Goal: Information Seeking & Learning: Learn about a topic

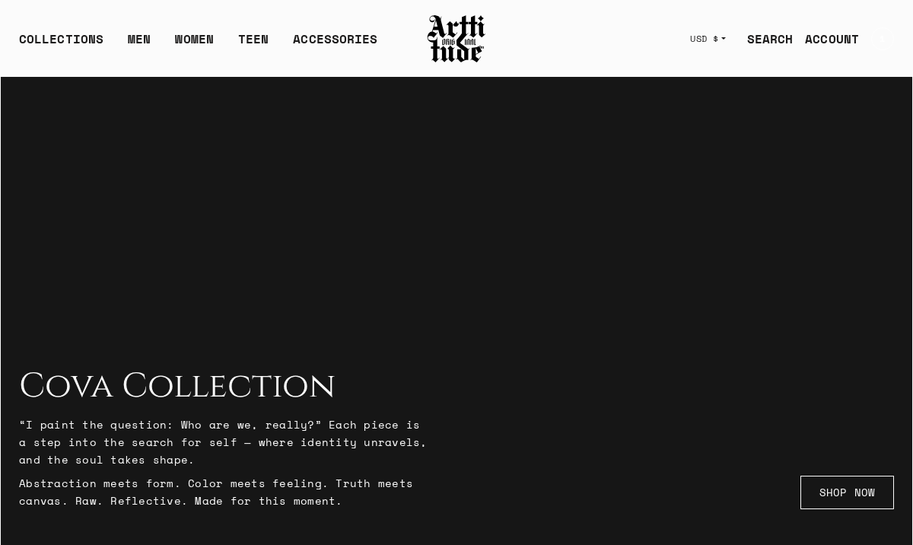
click at [775, 38] on link "SEARCH" at bounding box center [764, 39] width 59 height 30
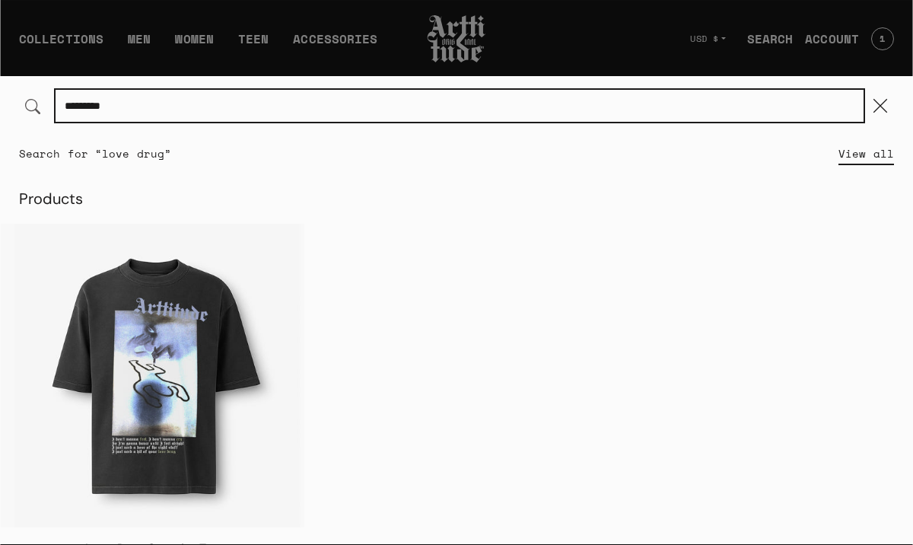
type input "*********"
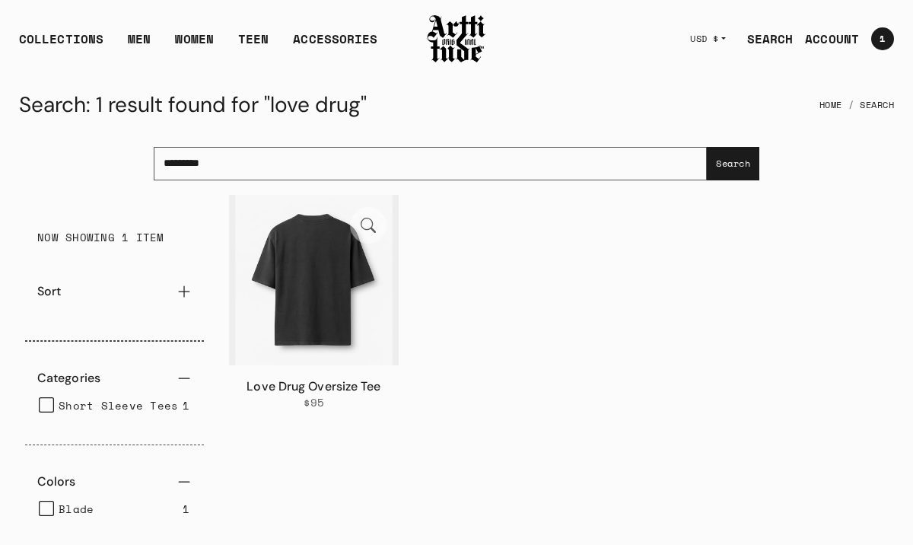
click at [314, 292] on img at bounding box center [314, 280] width 170 height 170
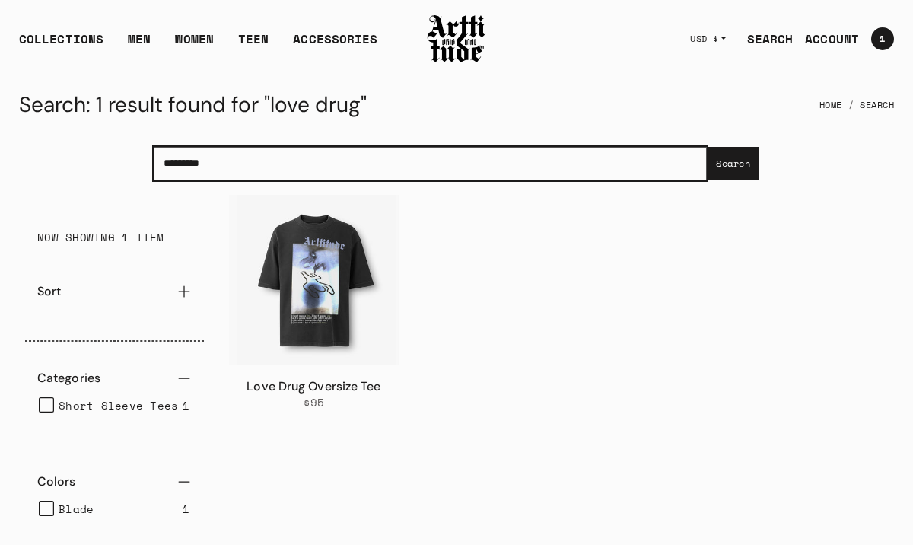
click at [349, 170] on input "*********" at bounding box center [430, 163] width 553 height 33
drag, startPoint x: 240, startPoint y: 170, endPoint x: 138, endPoint y: 159, distance: 103.3
click at [138, 159] on div "********* Search... Search" at bounding box center [457, 163] width 912 height 62
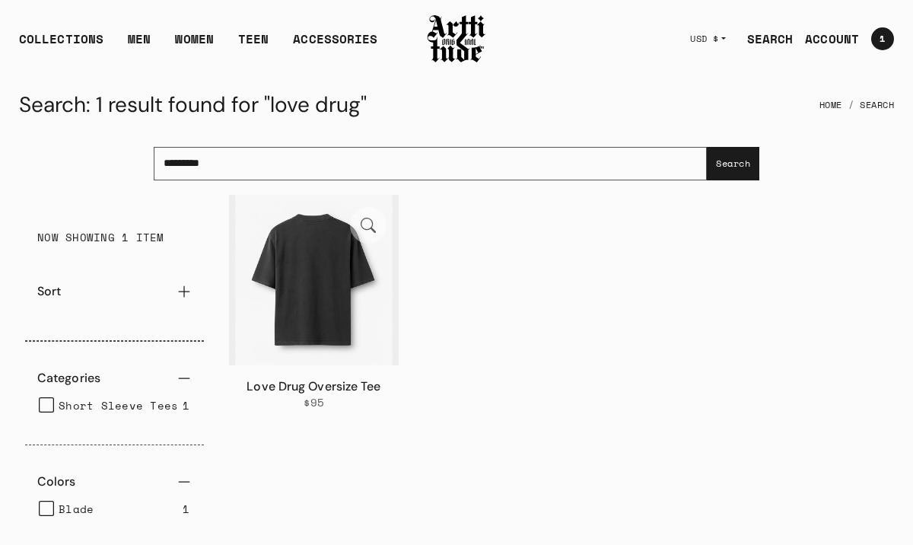
click at [314, 289] on img at bounding box center [314, 280] width 170 height 170
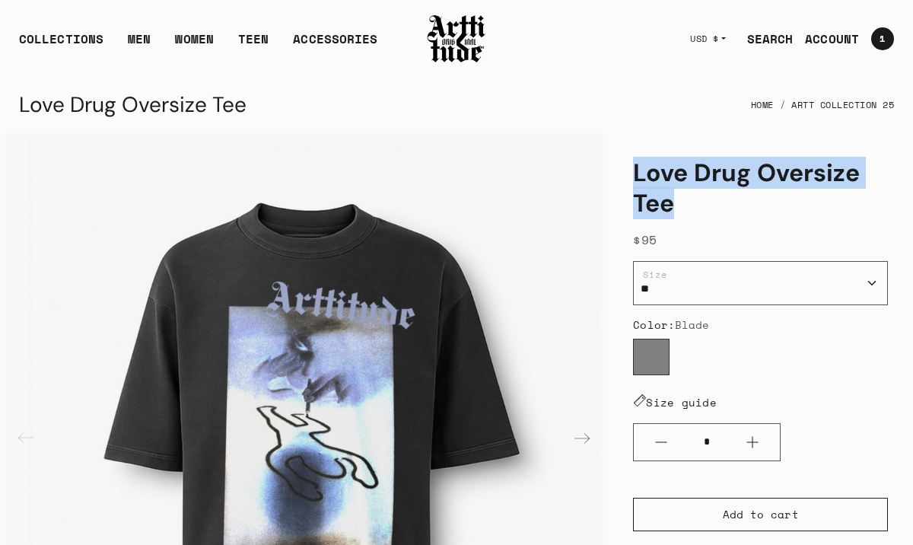
drag, startPoint x: 688, startPoint y: 211, endPoint x: 630, endPoint y: 174, distance: 68.4
copy h1 "Love Drug Oversize Tee"
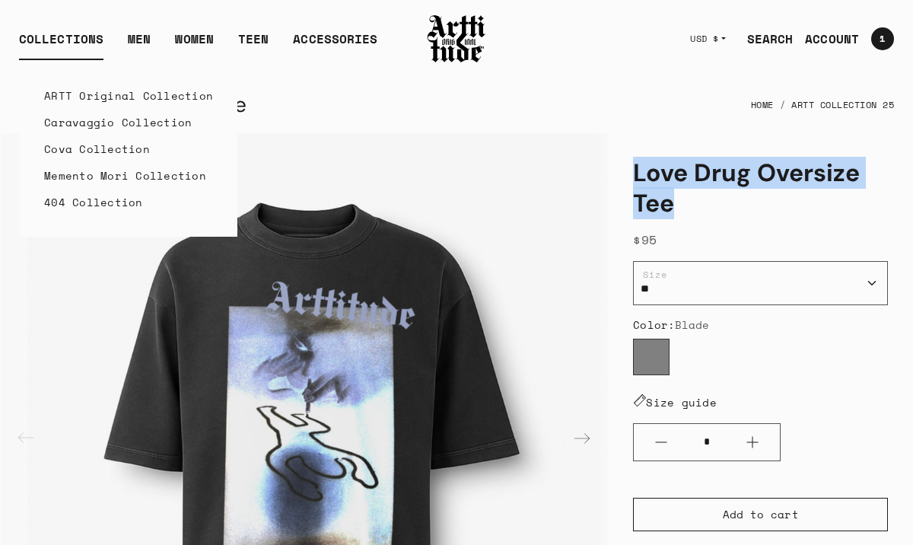
click at [94, 97] on link "ARTT Original Collection" at bounding box center [128, 95] width 169 height 27
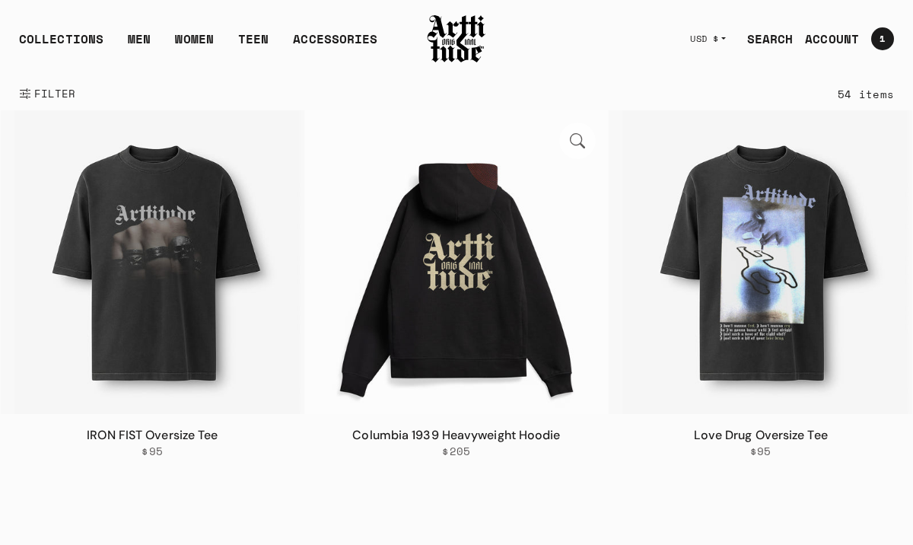
scroll to position [222, 0]
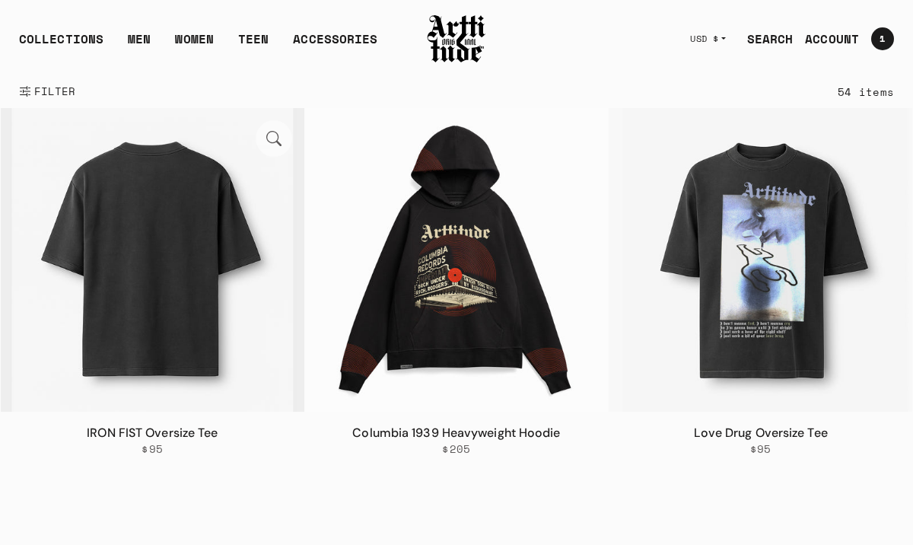
click at [180, 220] on img at bounding box center [153, 260] width 304 height 304
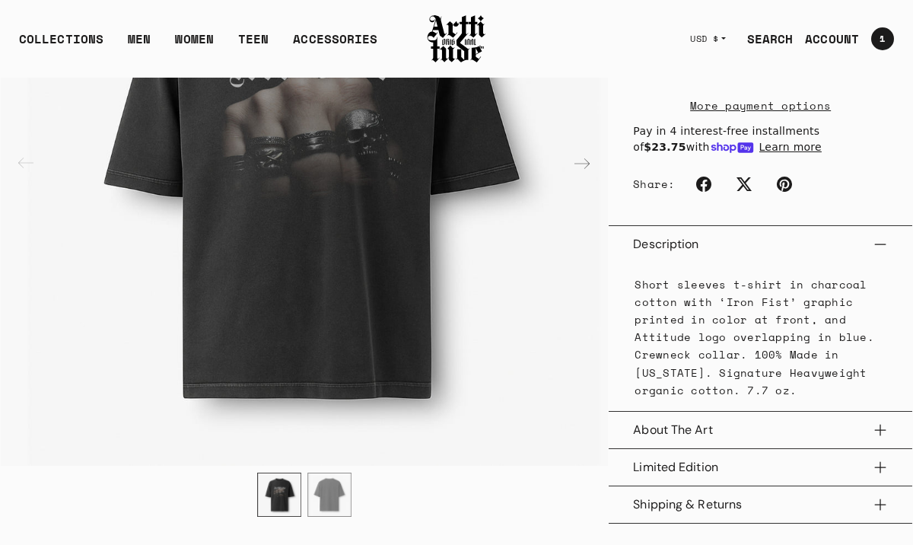
scroll to position [525, 0]
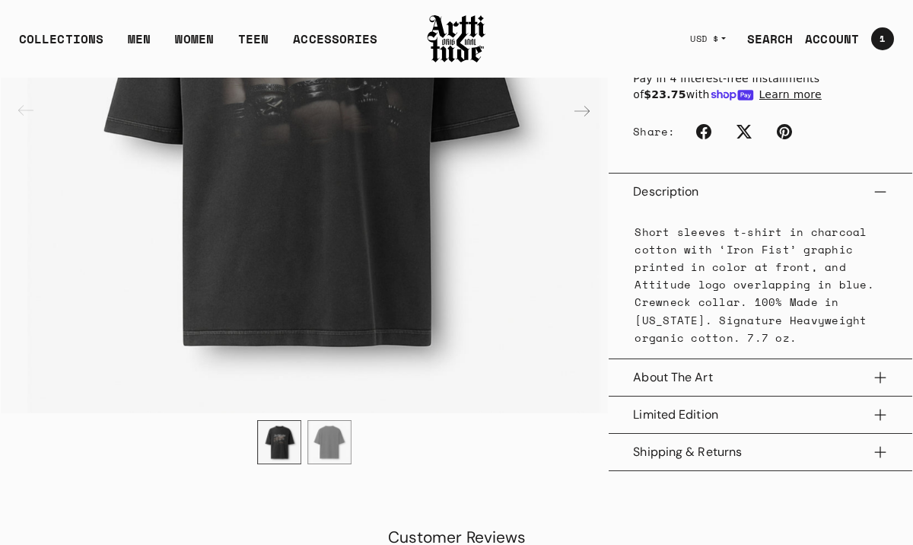
click at [878, 390] on button "About The Art" at bounding box center [760, 377] width 255 height 37
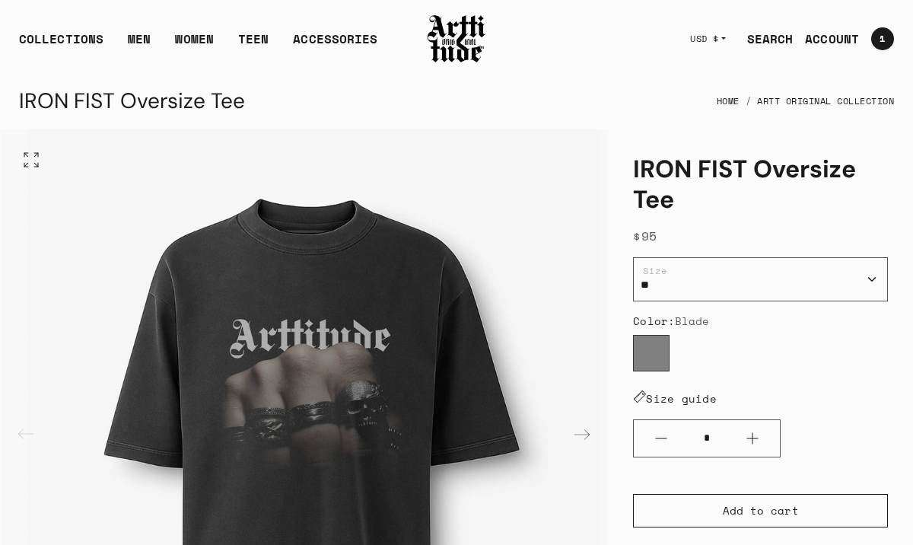
scroll to position [0, 0]
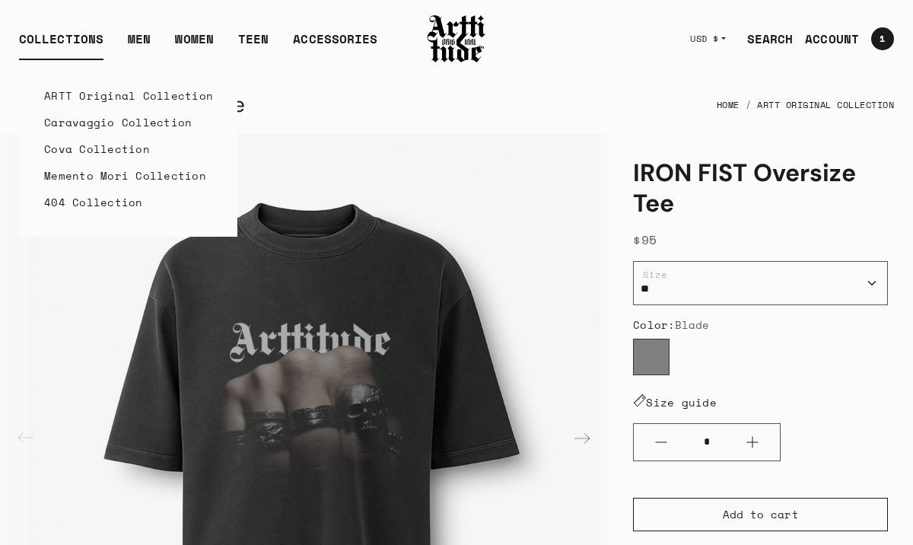
click at [79, 97] on link "ARTT Original Collection" at bounding box center [128, 95] width 169 height 27
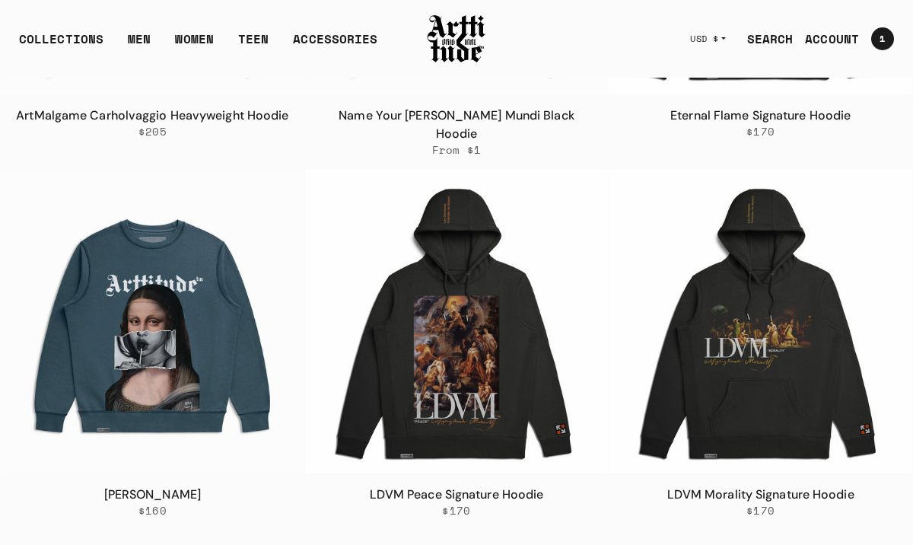
scroll to position [920, 0]
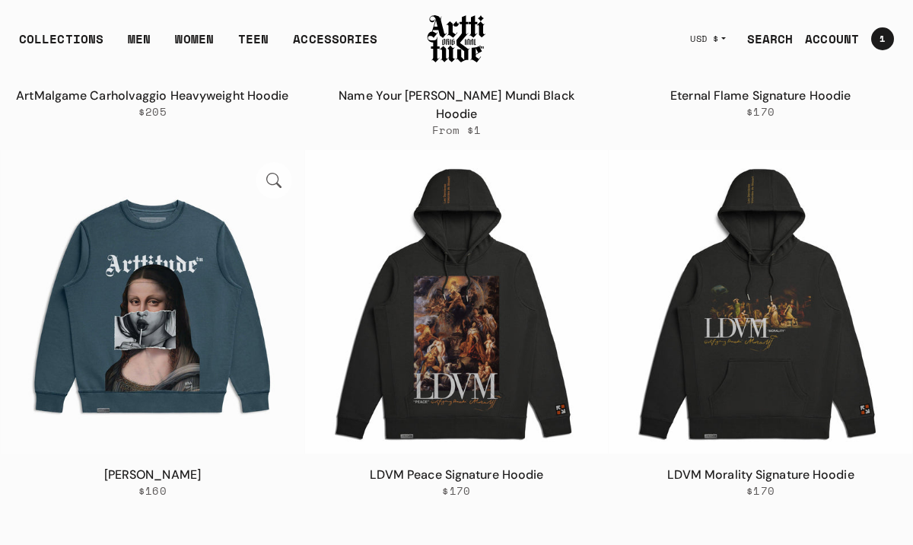
drag, startPoint x: 242, startPoint y: 456, endPoint x: 77, endPoint y: 448, distance: 165.3
click at [77, 466] on h3 "Mona Lisa Terry Crewneck" at bounding box center [152, 475] width 279 height 18
copy link "Mona Lisa Terry Crewneck"
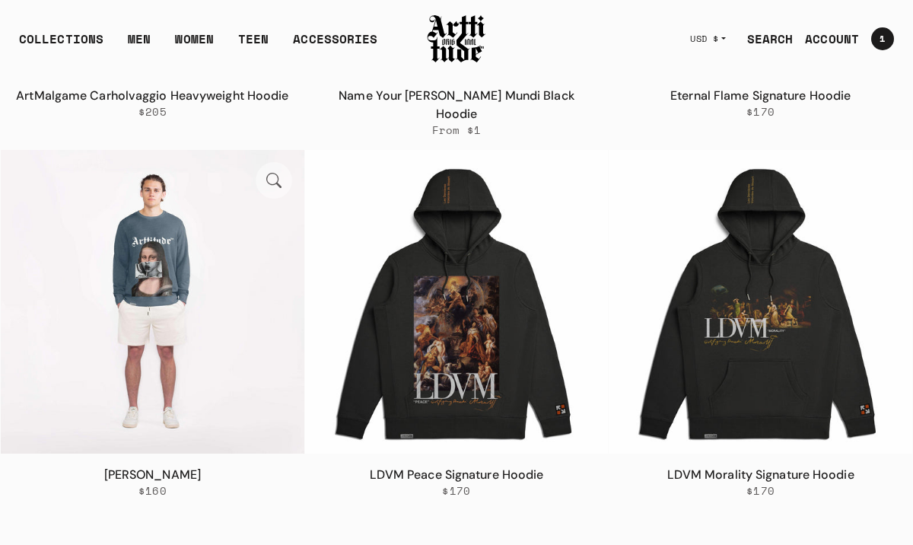
click at [205, 261] on img at bounding box center [153, 302] width 304 height 304
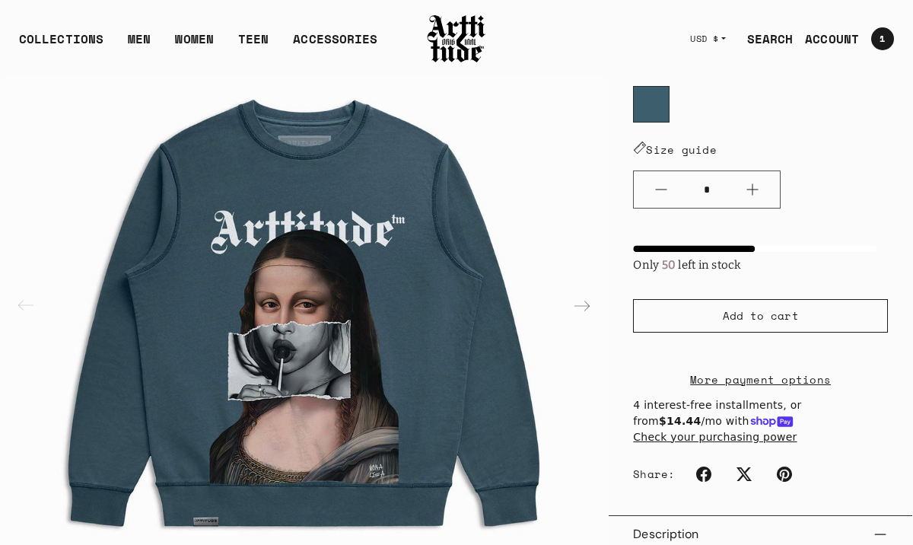
scroll to position [241, 0]
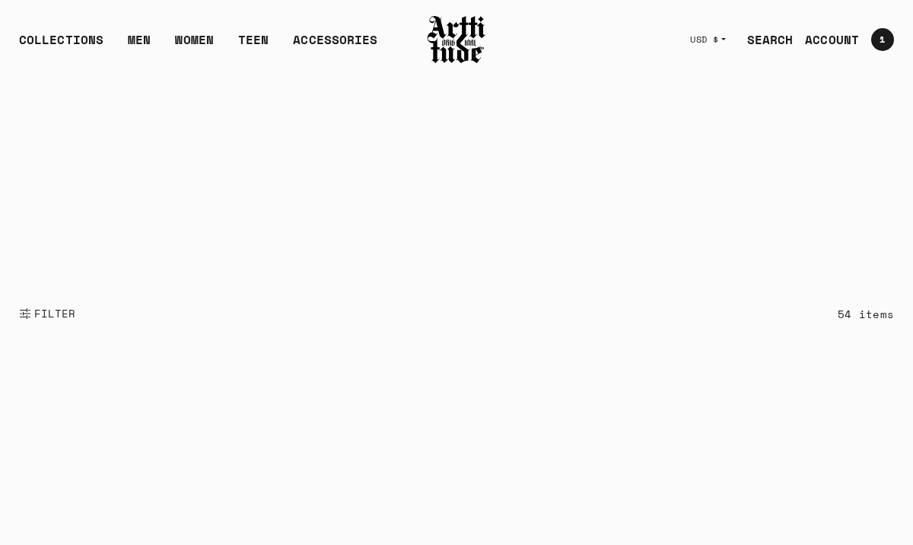
scroll to position [920, 0]
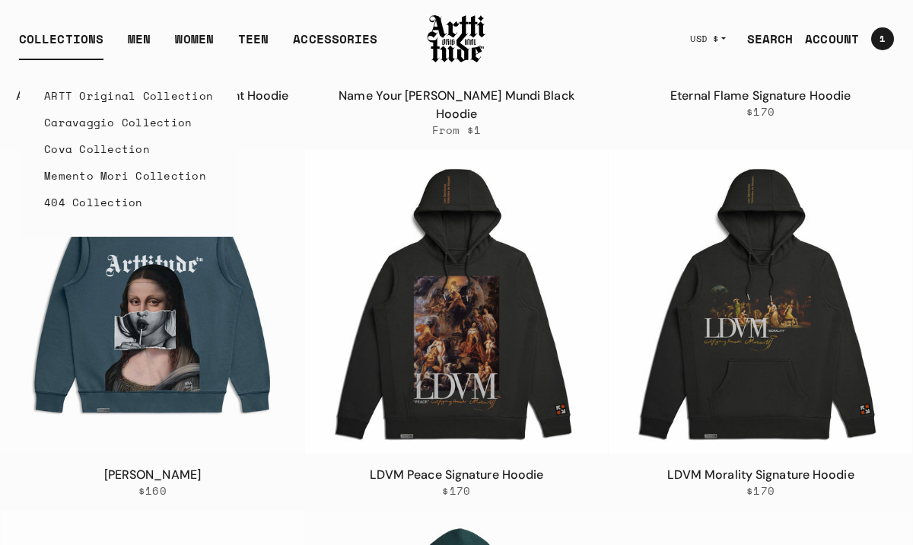
click at [72, 93] on link "ARTT Original Collection" at bounding box center [128, 95] width 169 height 27
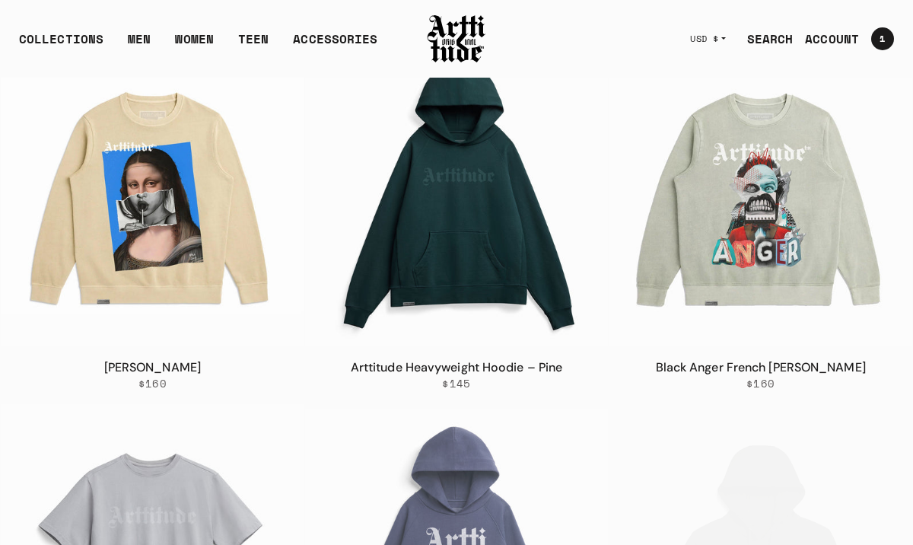
scroll to position [1383, 0]
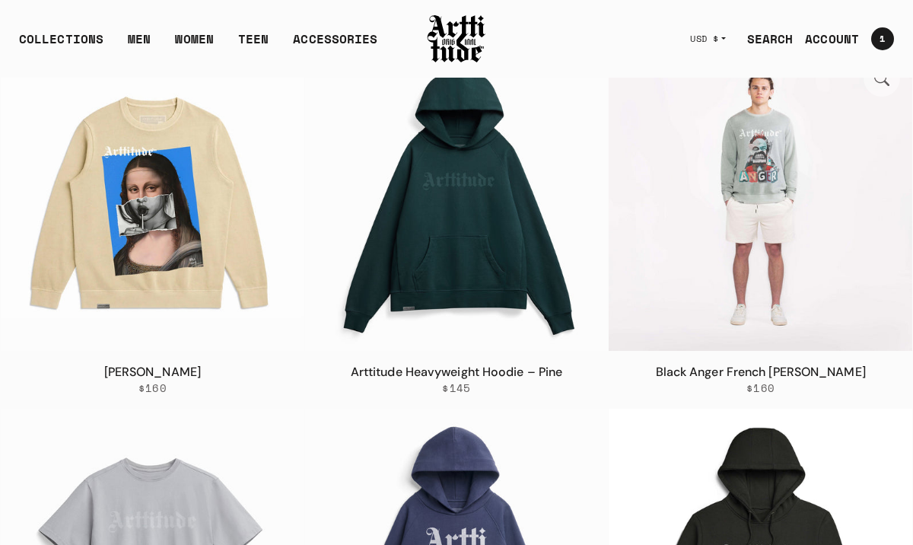
click at [756, 170] on img at bounding box center [761, 200] width 304 height 304
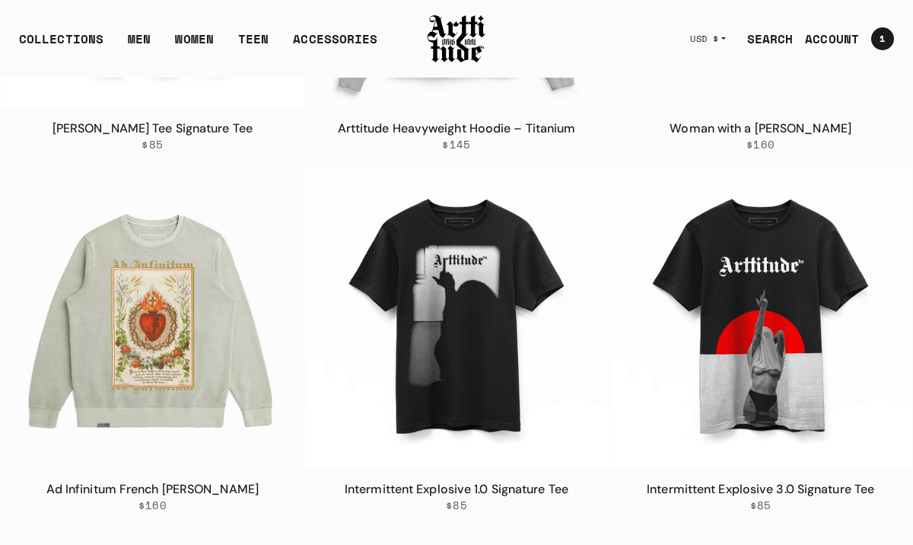
scroll to position [2351, 0]
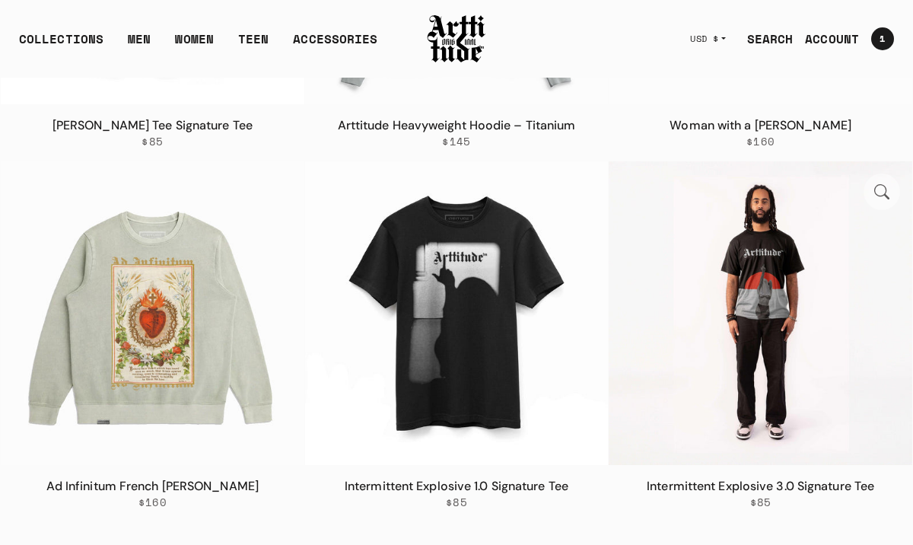
click at [734, 354] on img at bounding box center [761, 313] width 304 height 304
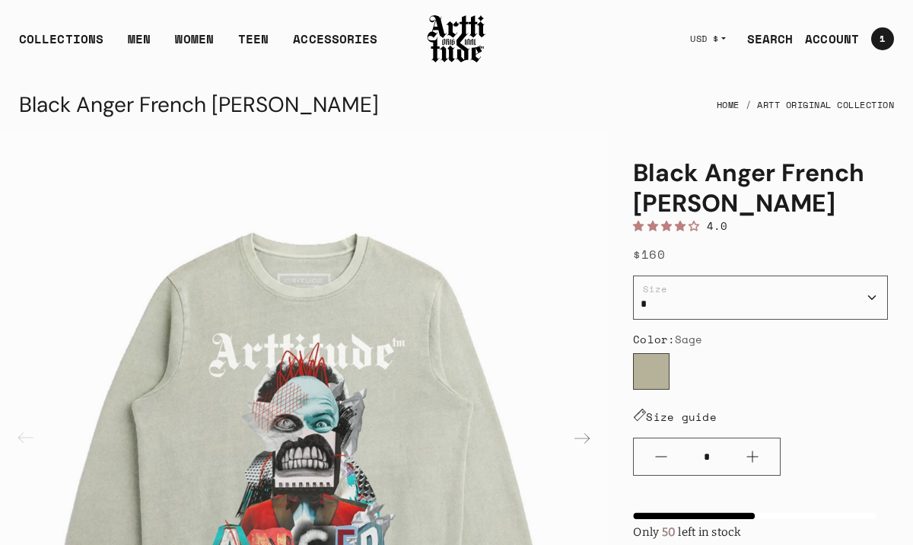
drag, startPoint x: 20, startPoint y: 105, endPoint x: 397, endPoint y: 114, distance: 376.8
click at [397, 114] on div "Black Anger French Terry Crewneck Home ARTT Original Collection" at bounding box center [456, 105] width 875 height 37
copy div "Black Anger French Terry Crewneck"
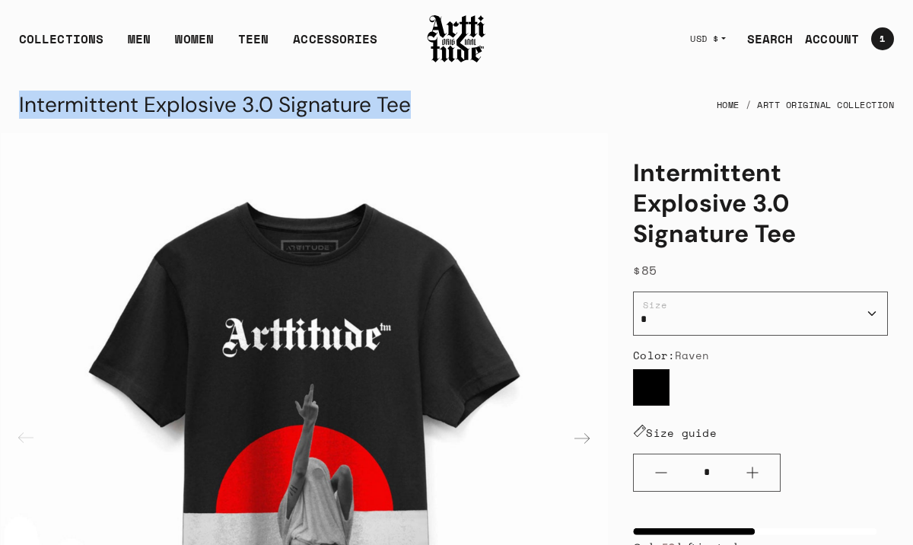
drag, startPoint x: 411, startPoint y: 108, endPoint x: 18, endPoint y: 99, distance: 392.8
click at [18, 99] on div "Intermittent Explosive 3.0 Signature Tee Home ARTT Original Collection" at bounding box center [457, 105] width 912 height 56
copy div "Intermittent Explosive 3.0 Signature Tee"
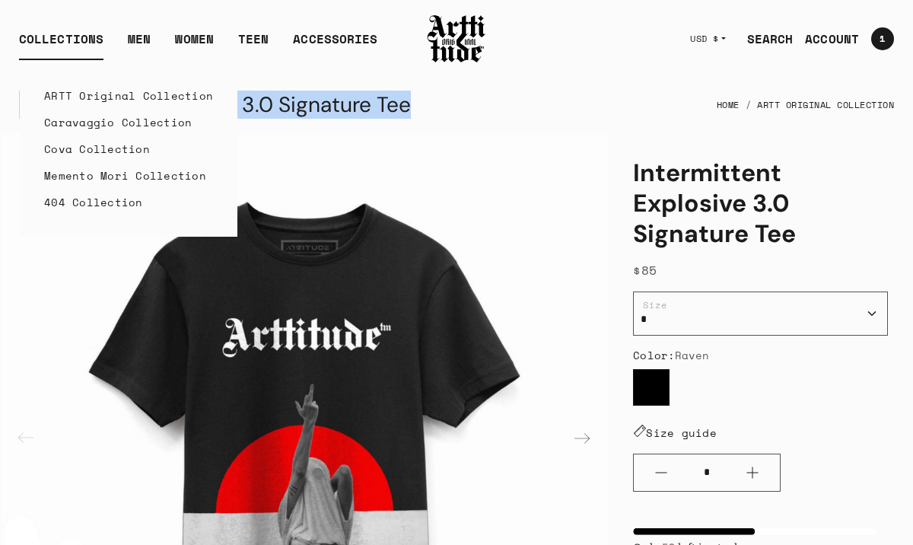
click at [62, 125] on link "Caravaggio Collection" at bounding box center [128, 122] width 169 height 27
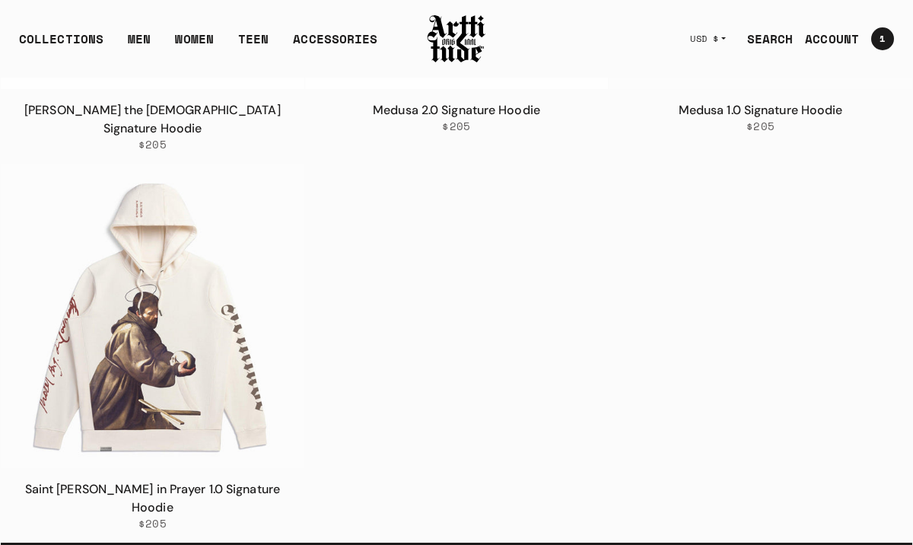
scroll to position [2386, 0]
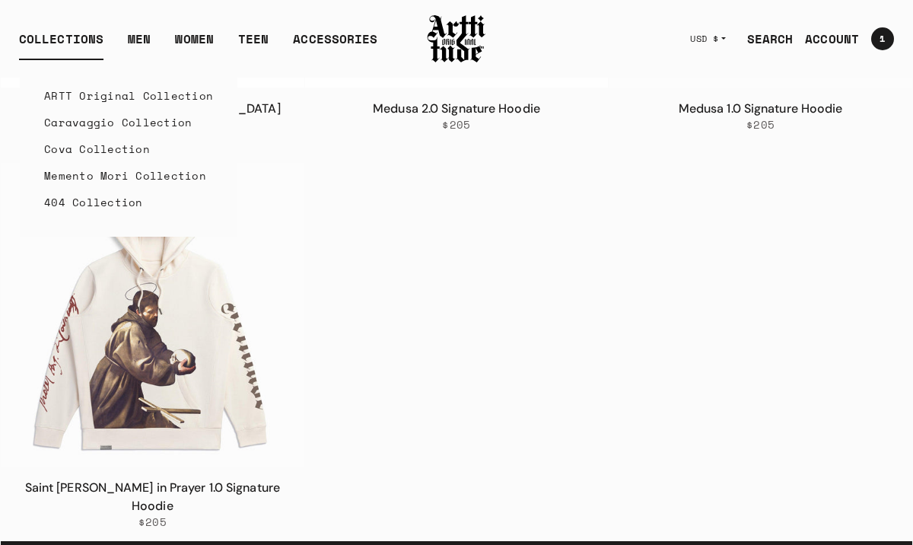
click at [51, 149] on link "Cova Collection" at bounding box center [128, 148] width 169 height 27
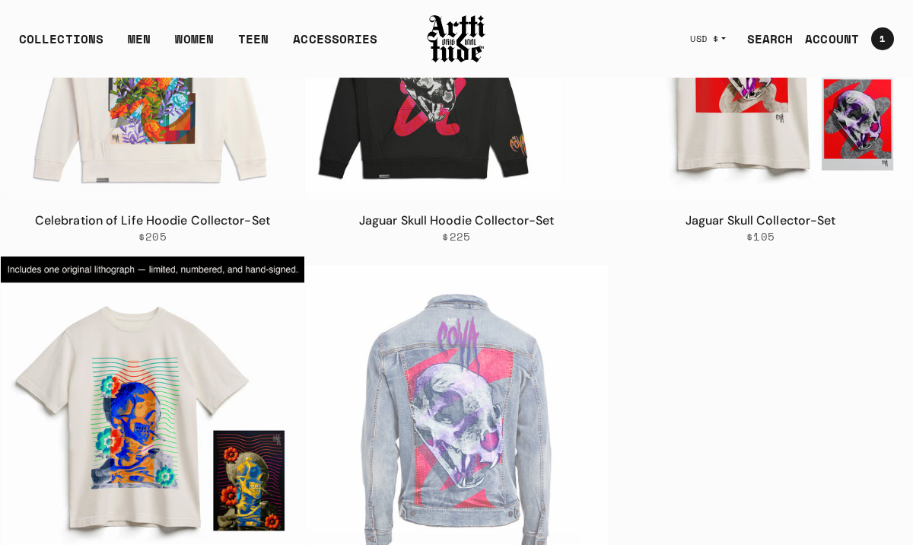
scroll to position [439, 0]
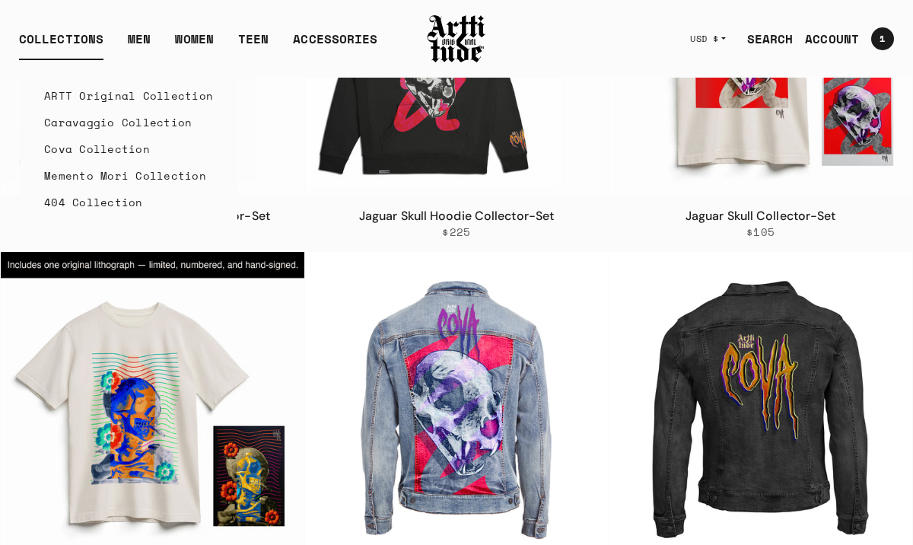
click at [54, 174] on link "Memento Mori Collection" at bounding box center [128, 175] width 169 height 27
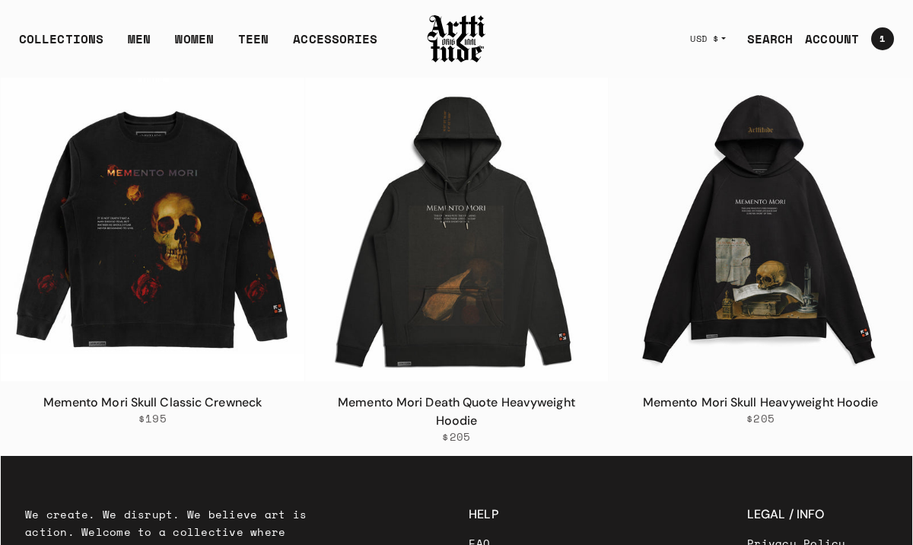
scroll to position [651, 0]
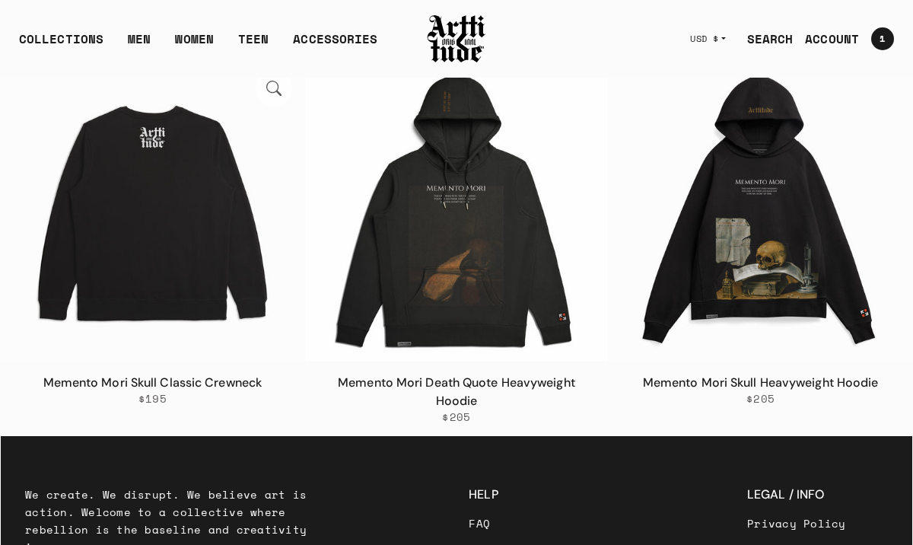
click at [189, 247] on img at bounding box center [153, 210] width 304 height 304
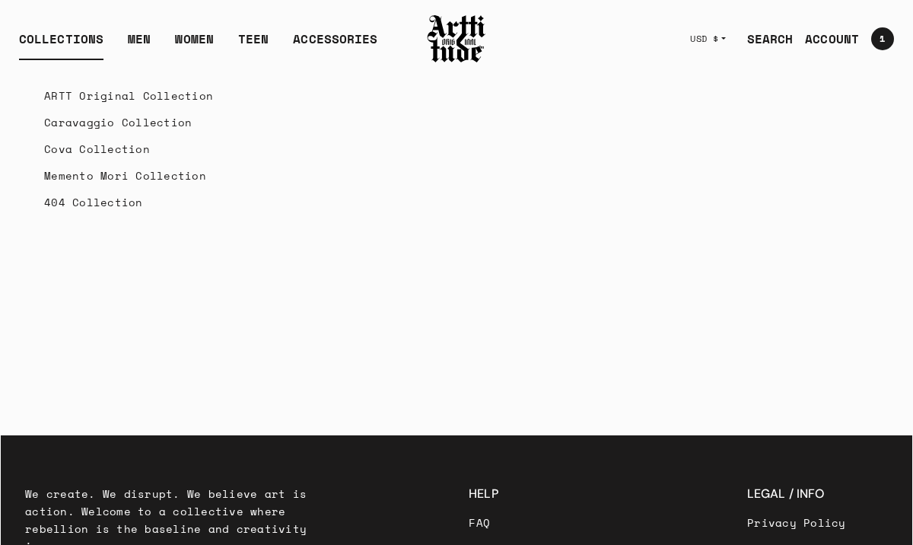
scroll to position [651, 0]
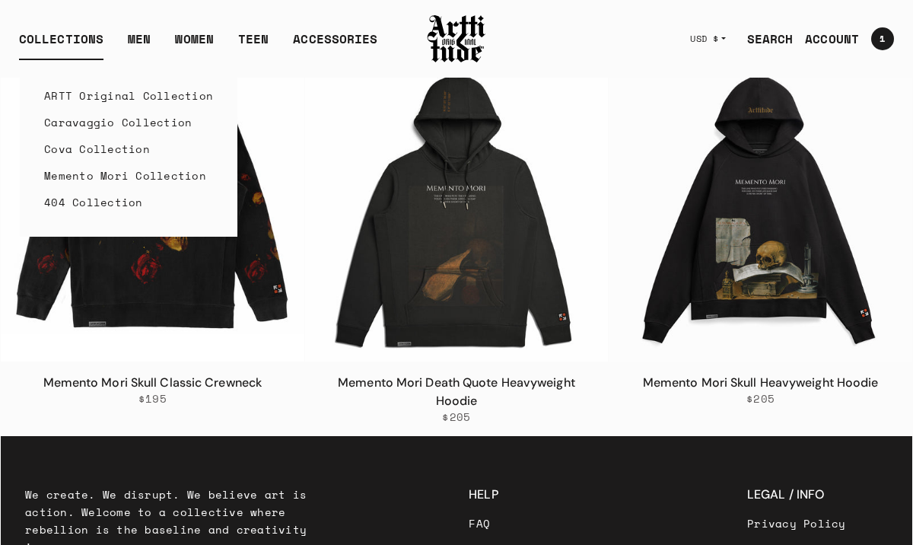
click at [71, 151] on link "Cova Collection" at bounding box center [128, 148] width 169 height 27
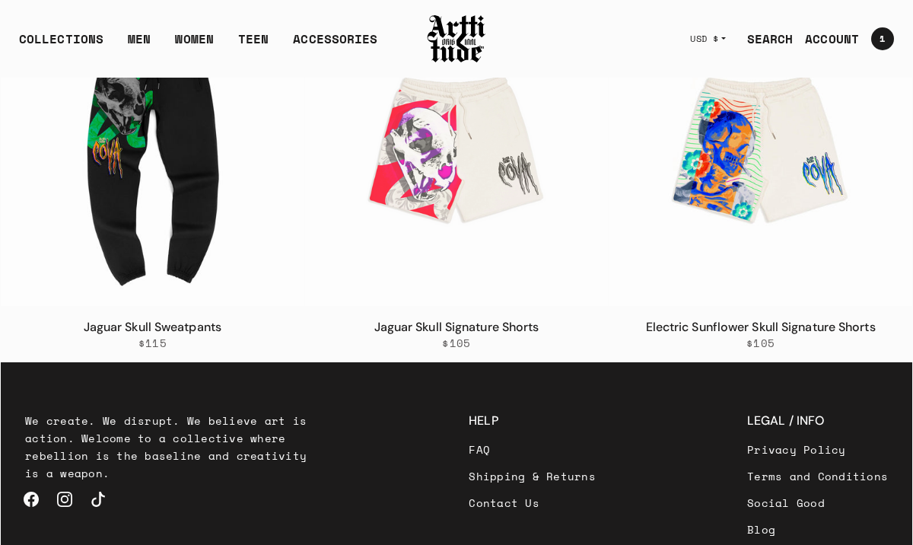
scroll to position [2497, 0]
